Goal: Information Seeking & Learning: Learn about a topic

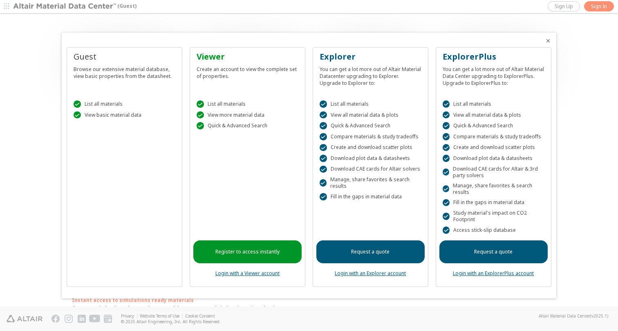
click at [595, 6] on div at bounding box center [309, 165] width 618 height 331
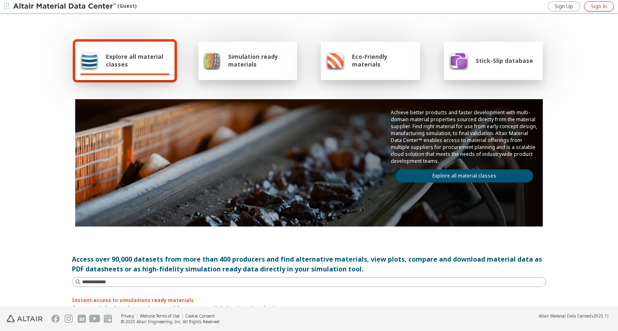
click at [600, 6] on span "Sign In" at bounding box center [599, 6] width 16 height 7
click at [608, 11] on span "button" at bounding box center [612, 6] width 11 height 13
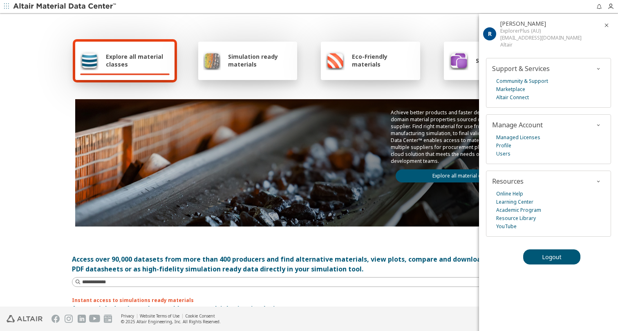
click at [428, 9] on div at bounding box center [353, 6] width 473 height 13
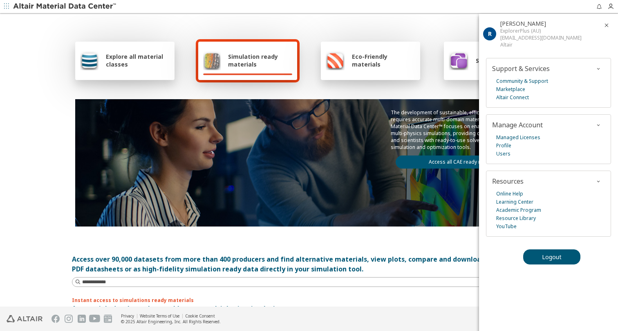
click at [607, 26] on icon "button" at bounding box center [606, 25] width 7 height 7
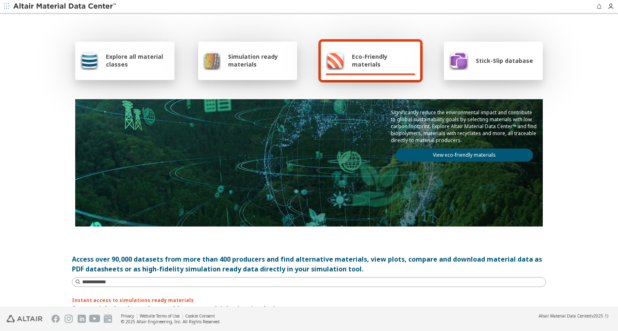
click at [598, 6] on icon "button" at bounding box center [599, 6] width 7 height 7
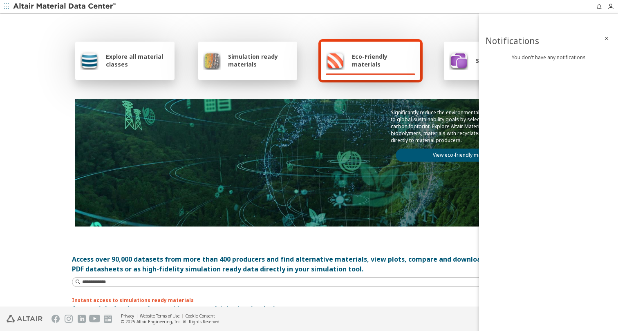
click at [607, 38] on icon "button" at bounding box center [606, 38] width 7 height 7
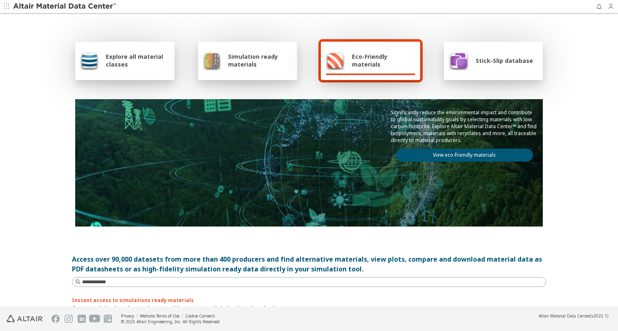
click at [609, 5] on icon "button" at bounding box center [610, 6] width 7 height 7
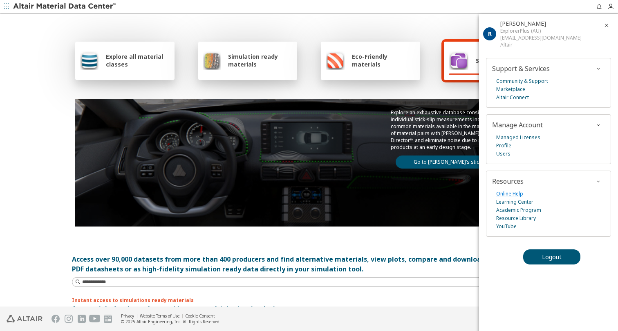
click at [516, 192] on link "Online Help" at bounding box center [509, 194] width 27 height 8
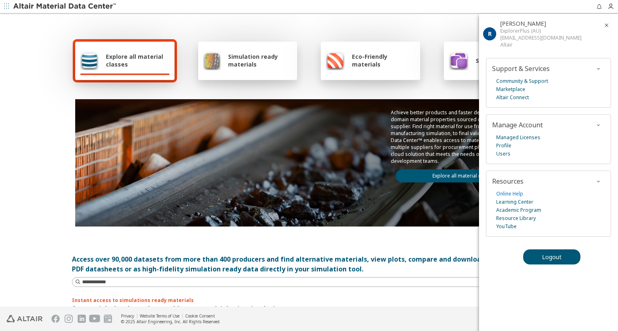
click at [607, 24] on icon "button" at bounding box center [606, 25] width 7 height 7
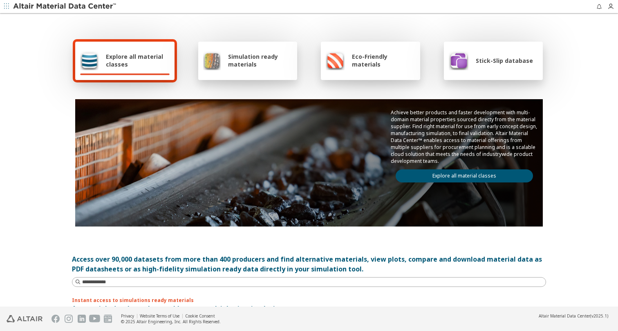
click at [7, 6] on icon "button" at bounding box center [6, 6] width 5 height 5
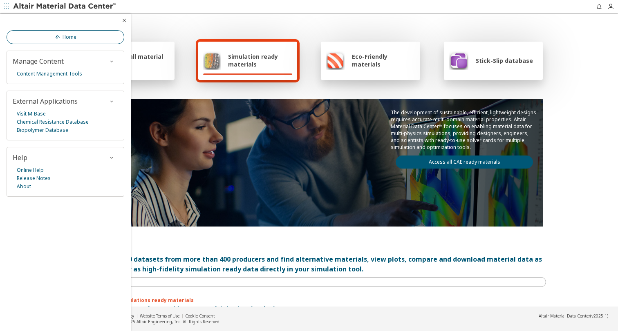
click at [85, 38] on link "Home" at bounding box center [66, 37] width 118 height 14
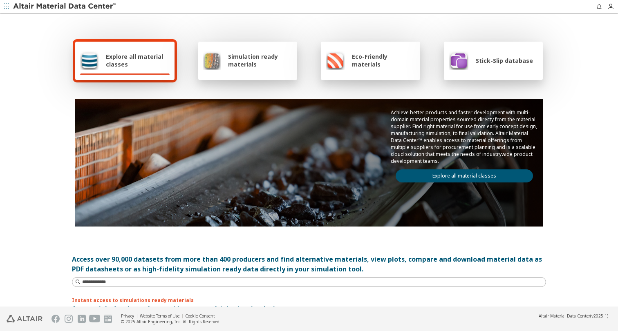
click at [575, 8] on div at bounding box center [353, 6] width 473 height 13
click at [7, 5] on icon "button" at bounding box center [6, 6] width 5 height 5
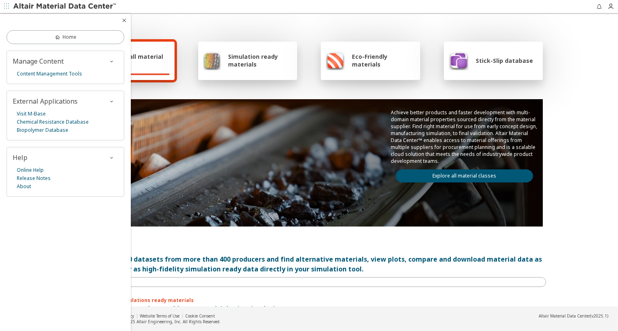
click at [125, 22] on icon "button" at bounding box center [124, 20] width 7 height 7
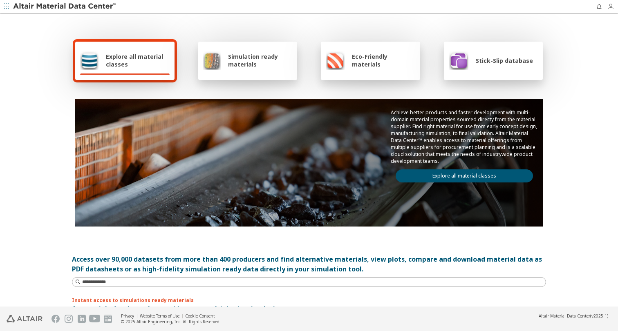
click at [612, 7] on icon "button" at bounding box center [610, 6] width 7 height 7
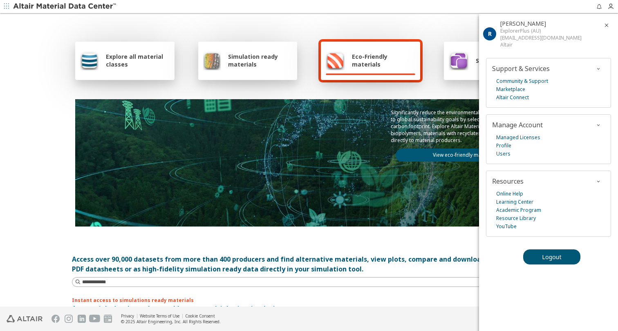
click at [606, 27] on icon "button" at bounding box center [606, 25] width 7 height 7
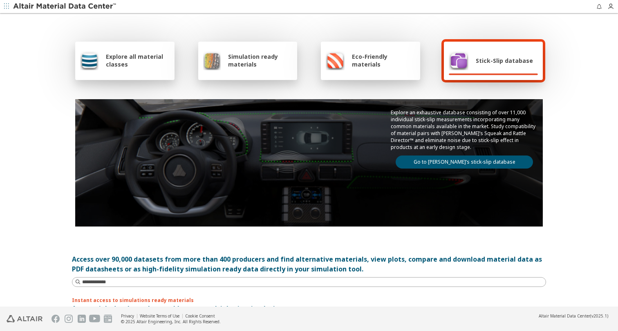
click at [8, 9] on icon "button" at bounding box center [6, 6] width 5 height 5
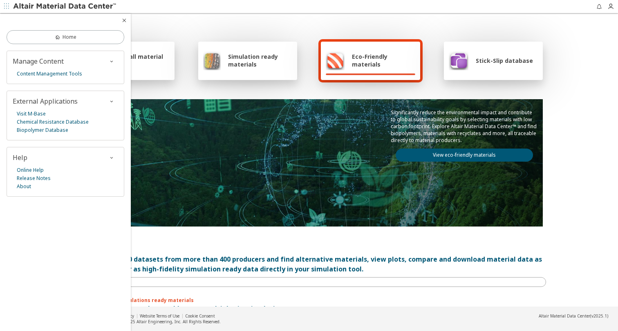
click at [7, 9] on icon "button" at bounding box center [6, 6] width 5 height 7
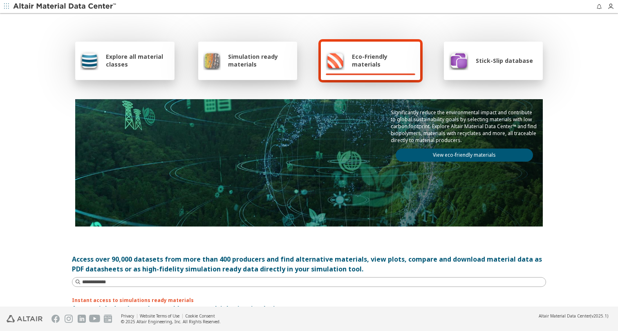
click at [5, 5] on icon "button" at bounding box center [6, 6] width 5 height 5
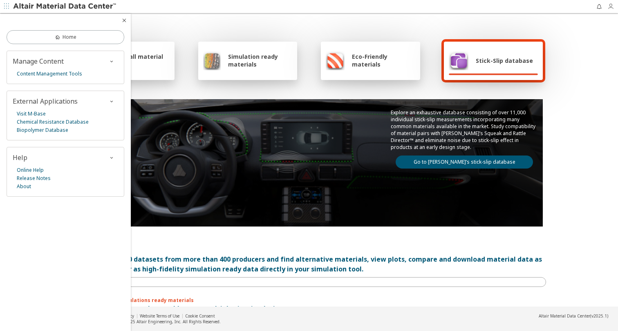
click at [610, 7] on icon "button" at bounding box center [610, 6] width 7 height 7
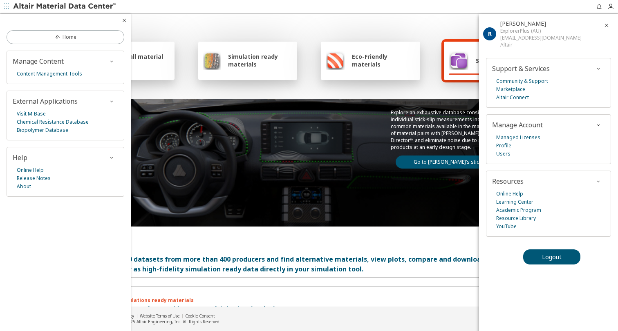
click at [605, 23] on icon "button" at bounding box center [606, 25] width 7 height 7
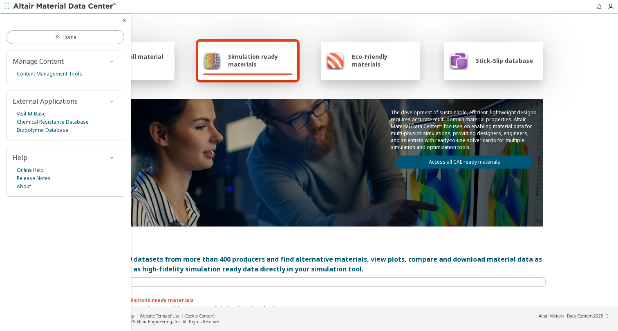
click at [600, 9] on icon "button" at bounding box center [599, 6] width 7 height 7
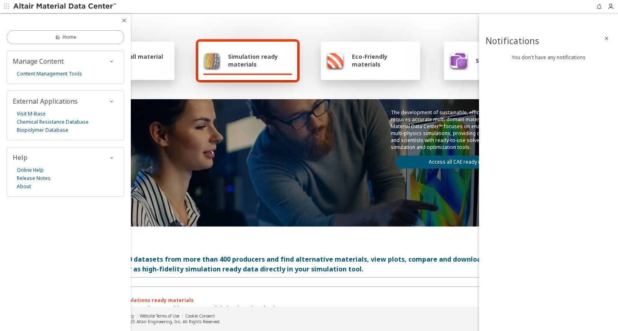
click at [606, 37] on icon "button" at bounding box center [606, 38] width 7 height 7
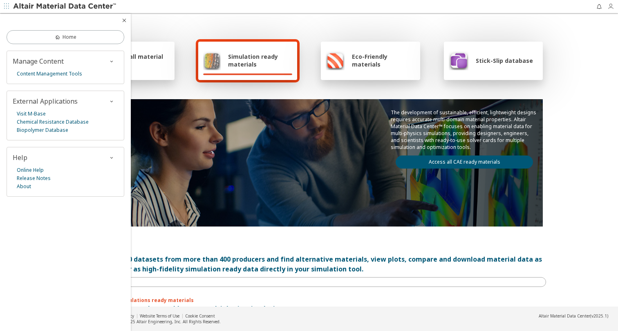
click at [610, 8] on icon "button" at bounding box center [610, 6] width 7 height 7
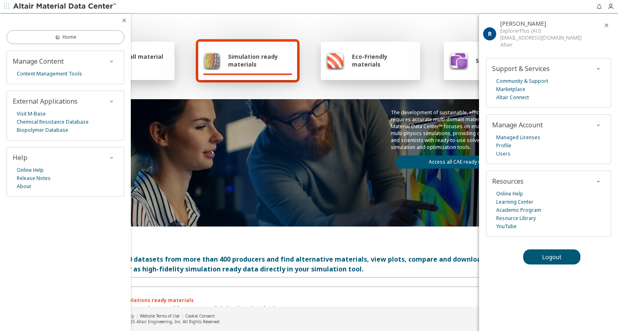
click at [607, 24] on icon "button" at bounding box center [606, 25] width 7 height 7
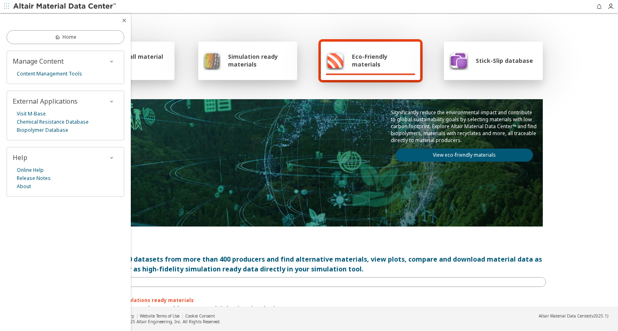
click at [125, 19] on icon "button" at bounding box center [124, 20] width 7 height 7
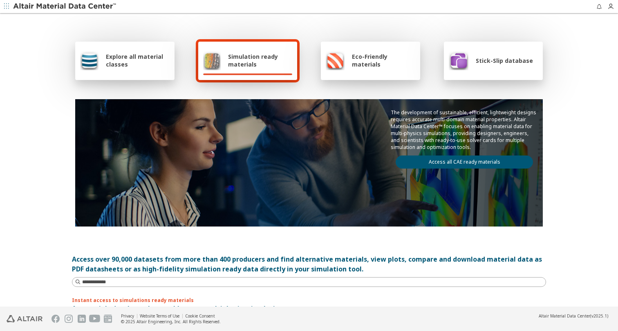
click at [132, 62] on span "Explore all material classes" at bounding box center [138, 61] width 64 height 16
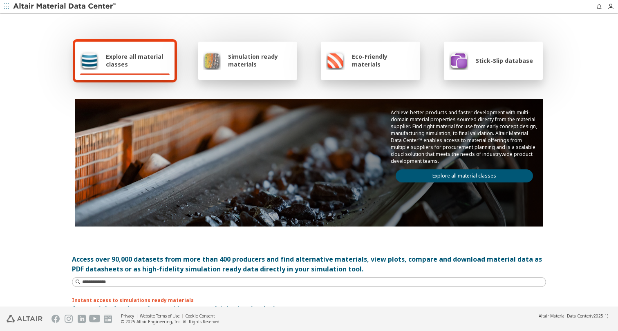
click at [132, 62] on span "Explore all material classes" at bounding box center [138, 61] width 64 height 16
click at [132, 69] on div "Explore all material classes" at bounding box center [124, 61] width 89 height 20
click at [251, 58] on span "Simulation ready materials" at bounding box center [260, 61] width 64 height 16
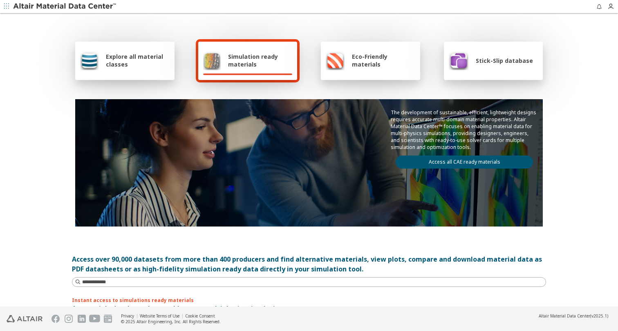
click at [103, 58] on div "Explore all material classes" at bounding box center [124, 61] width 89 height 20
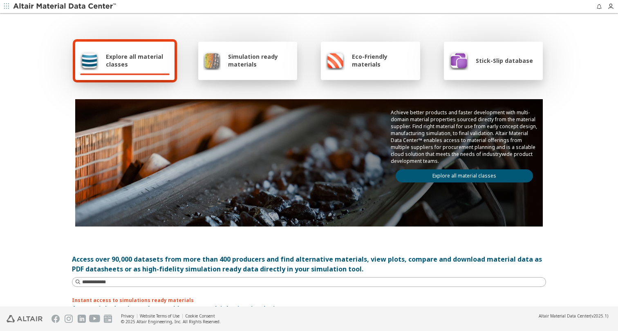
click at [272, 73] on div "Simulation ready materials" at bounding box center [247, 61] width 99 height 38
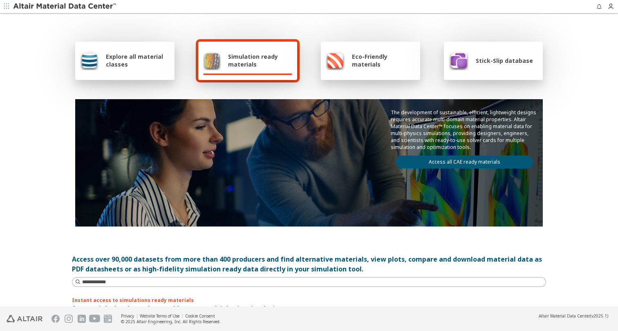
click at [473, 161] on link "Access all CAE ready materials" at bounding box center [463, 162] width 137 height 13
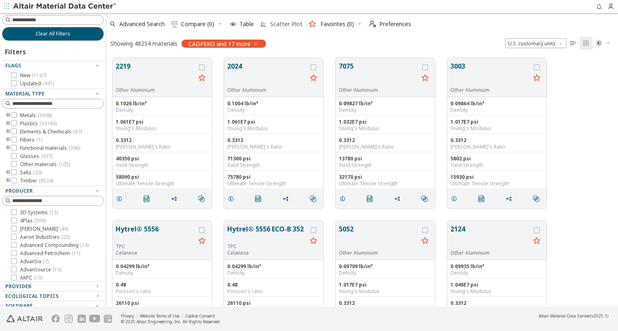
scroll to position [0, 0]
click at [388, 23] on span "Preferences" at bounding box center [395, 24] width 32 height 6
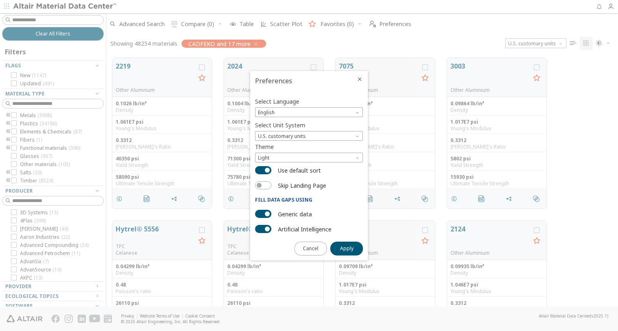
click at [358, 80] on icon "Close" at bounding box center [359, 79] width 7 height 7
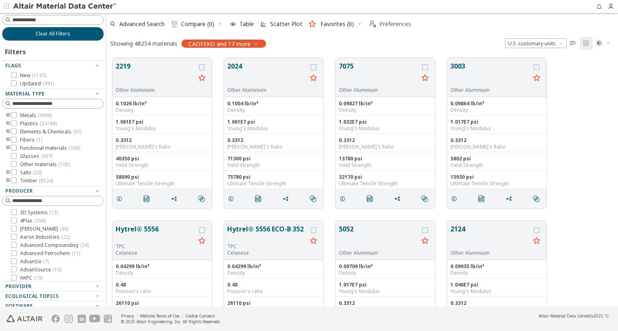
click at [391, 22] on span "Preferences" at bounding box center [395, 24] width 32 height 6
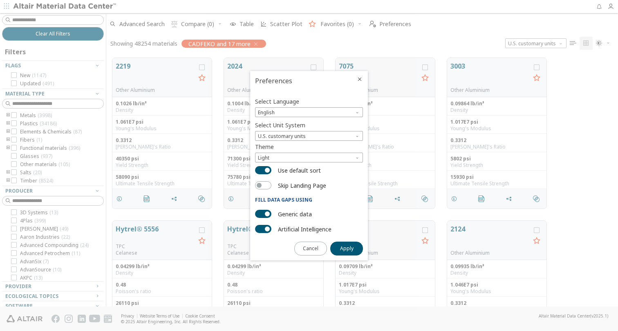
click at [359, 78] on icon "Close" at bounding box center [359, 79] width 7 height 7
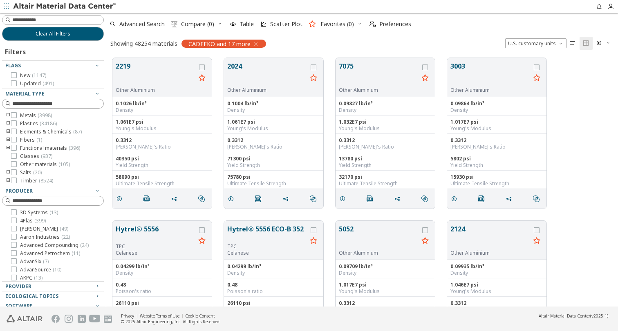
click at [7, 6] on icon "button" at bounding box center [6, 6] width 5 height 5
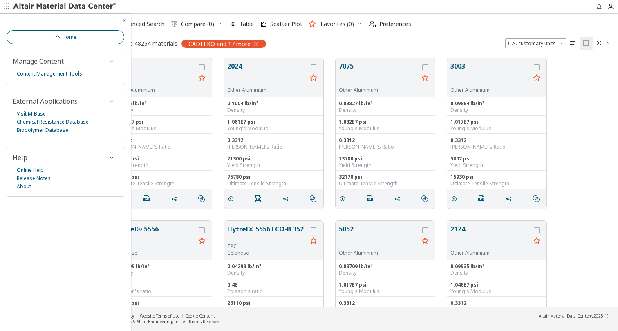
click at [80, 34] on link "Home" at bounding box center [66, 37] width 118 height 14
